Goal: Task Accomplishment & Management: Use online tool/utility

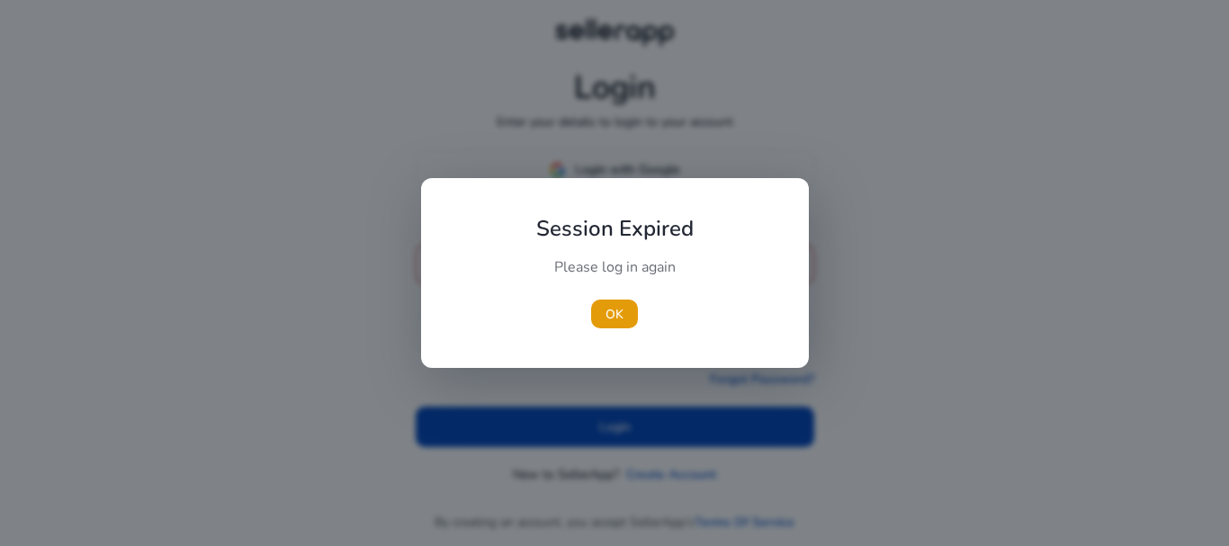
click at [607, 176] on div at bounding box center [614, 273] width 1229 height 546
click at [604, 303] on span "button" at bounding box center [611, 313] width 47 height 43
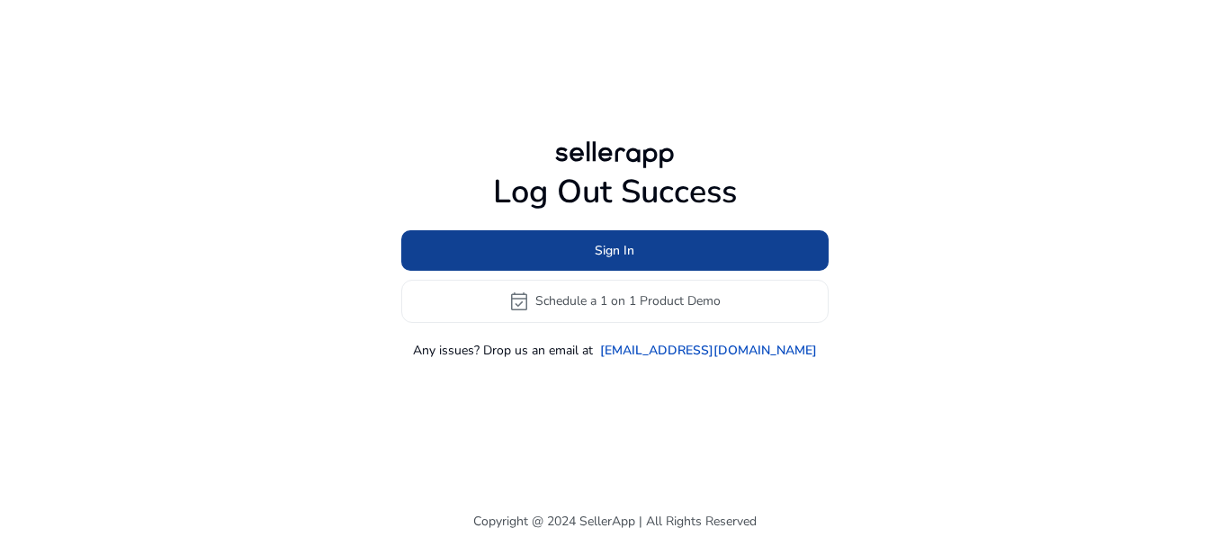
click at [622, 244] on span "Sign In" at bounding box center [615, 250] width 40 height 19
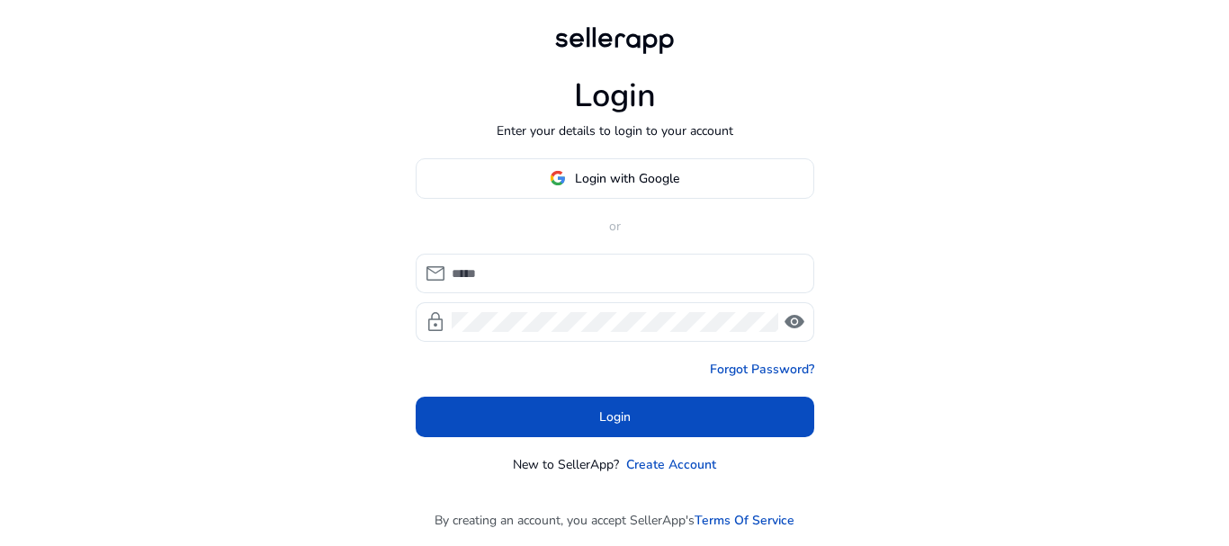
click at [662, 138] on p "Enter your details to login to your account" at bounding box center [615, 130] width 237 height 19
click at [657, 183] on span "Login with Google" at bounding box center [627, 178] width 104 height 19
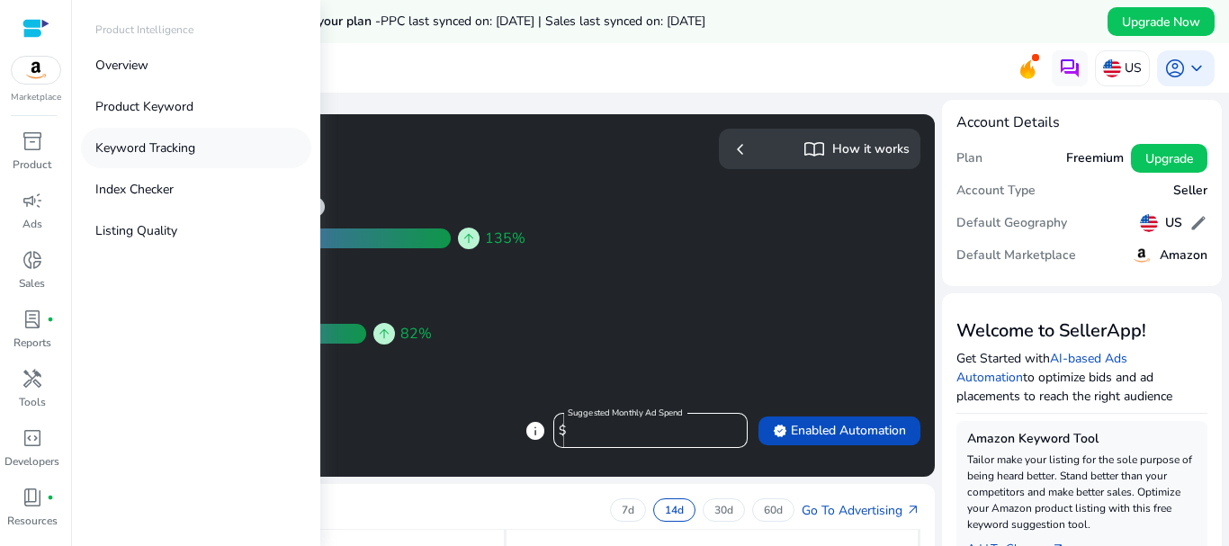
click at [161, 149] on p "Keyword Tracking" at bounding box center [145, 148] width 100 height 19
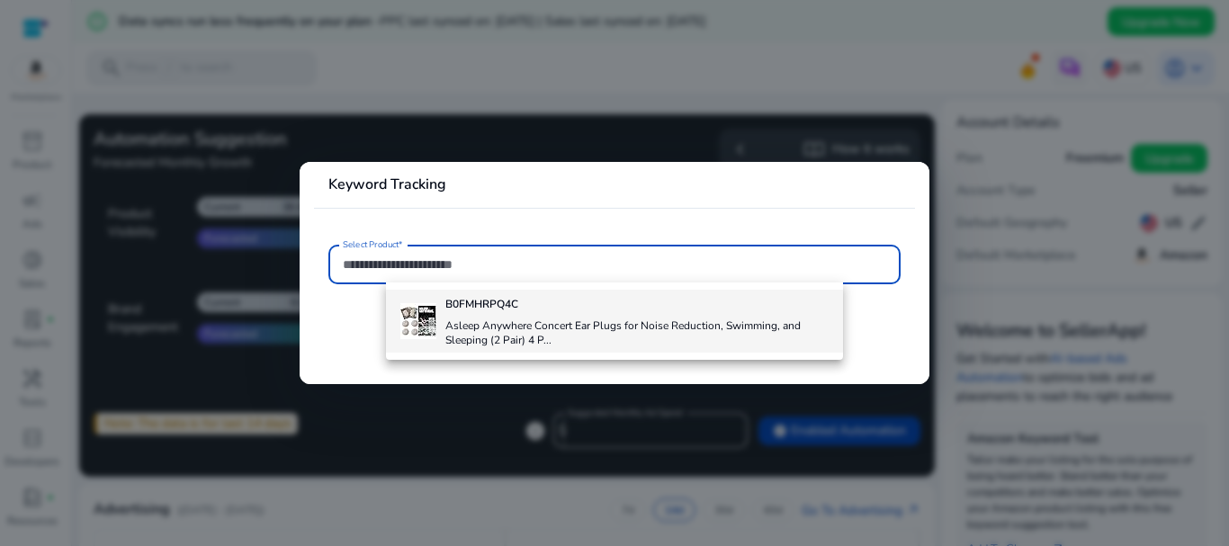
click at [528, 318] on h4 "Asleep Anywhere Concert Ear Plugs for Noise Reduction, Swimming, and Sleeping (…" at bounding box center [637, 332] width 384 height 29
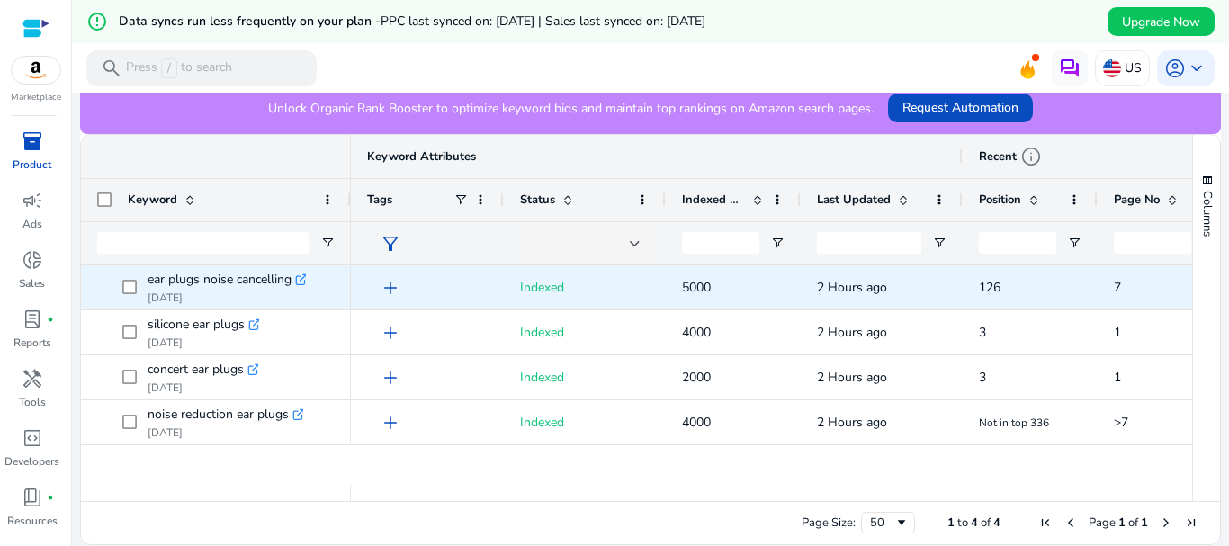
click at [303, 282] on icon ".st0{fill:#2c8af8}" at bounding box center [301, 279] width 13 height 13
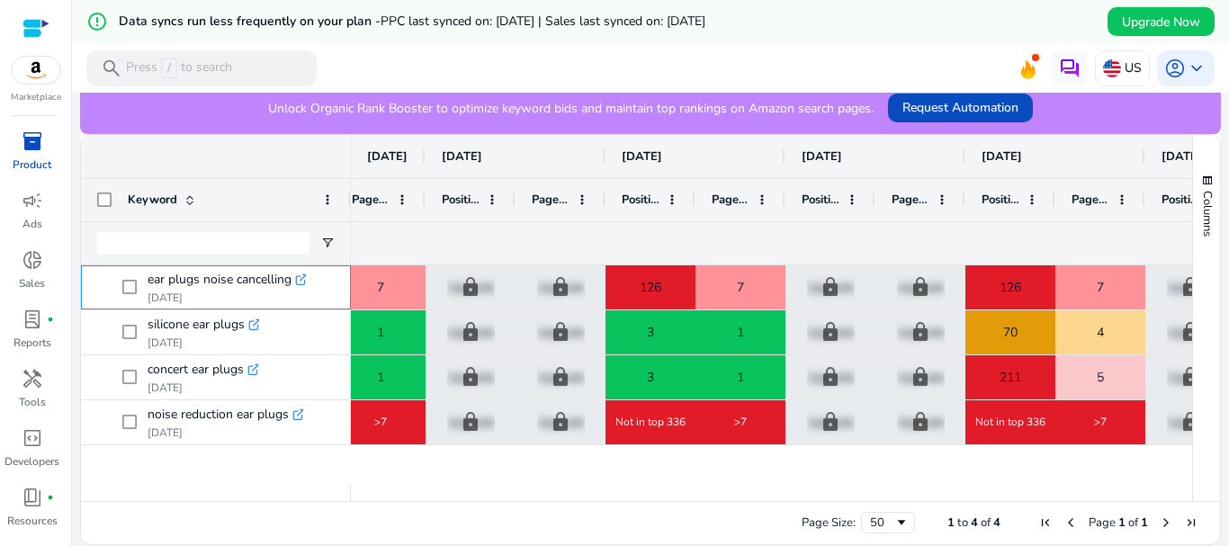
scroll to position [0, 1171]
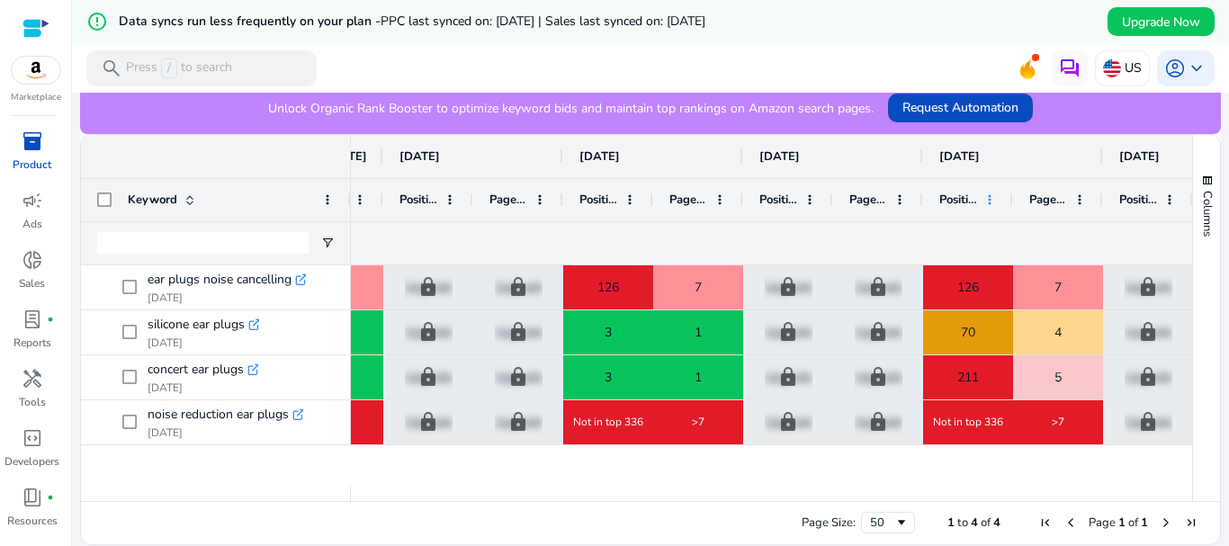
click at [989, 196] on span at bounding box center [989, 200] width 14 height 14
click at [989, 194] on span at bounding box center [989, 200] width 14 height 14
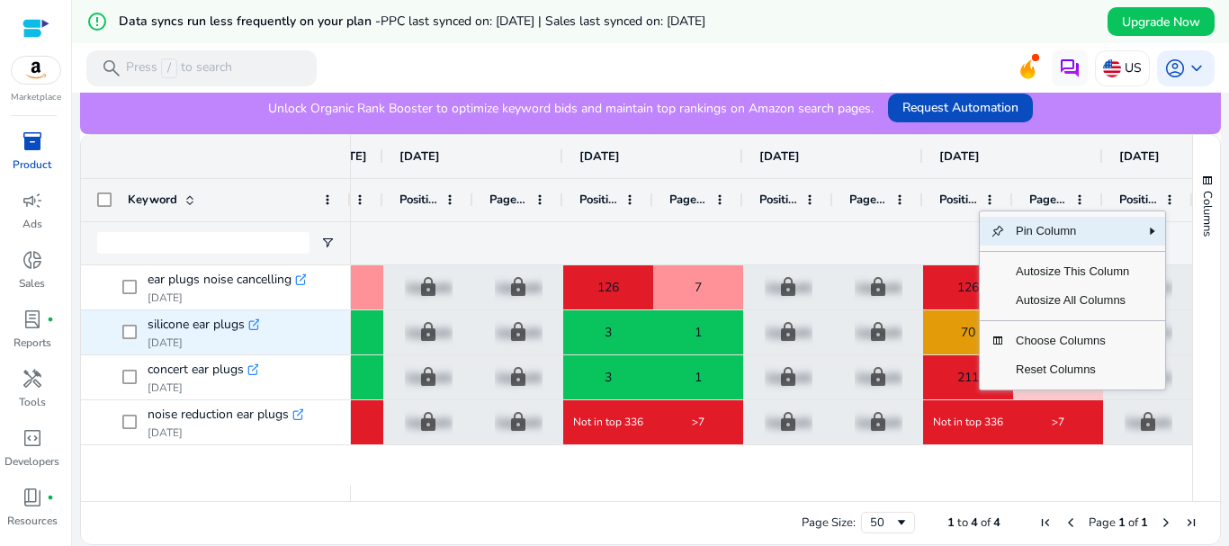
click at [953, 338] on div "70" at bounding box center [968, 332] width 88 height 37
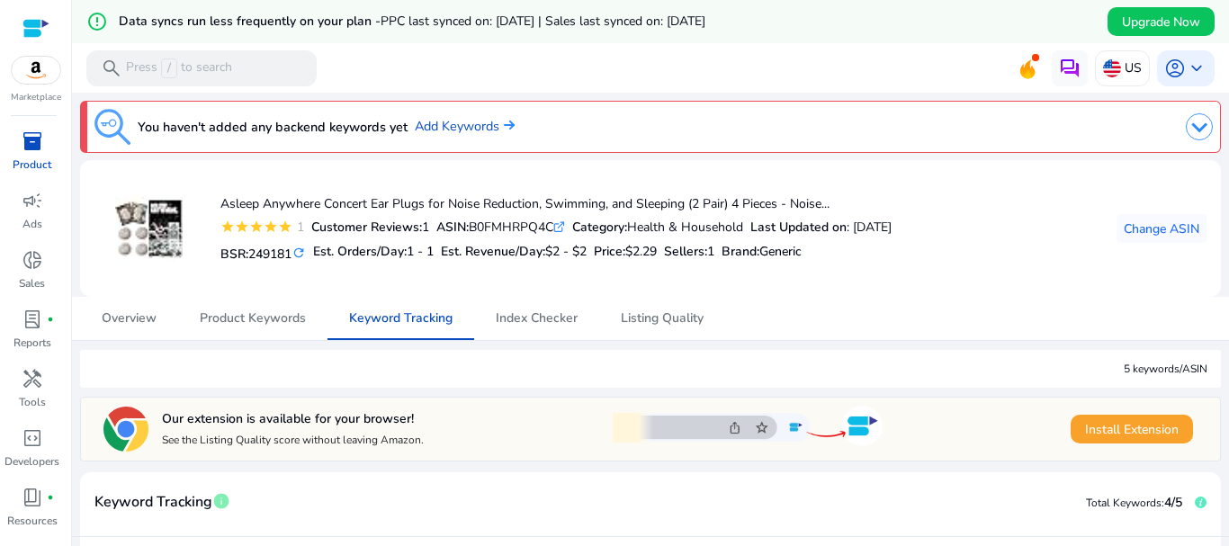
scroll to position [547, 0]
